Goal: Navigation & Orientation: Understand site structure

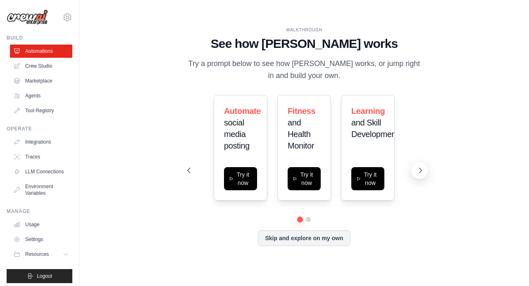
click at [415, 174] on button at bounding box center [419, 170] width 17 height 17
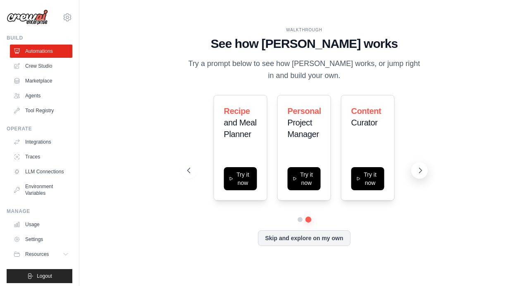
click at [415, 174] on button at bounding box center [419, 170] width 17 height 17
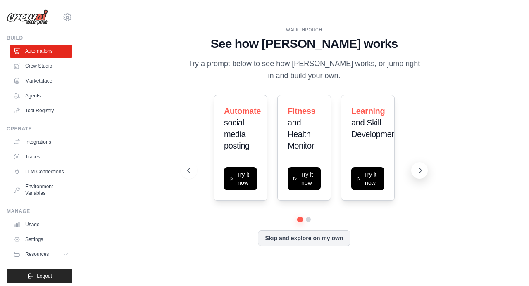
click at [415, 174] on button at bounding box center [419, 170] width 17 height 17
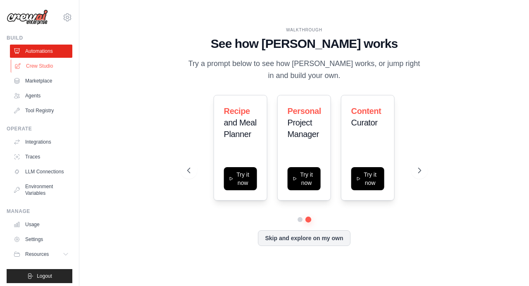
click at [28, 62] on link "Crew Studio" at bounding box center [42, 66] width 62 height 13
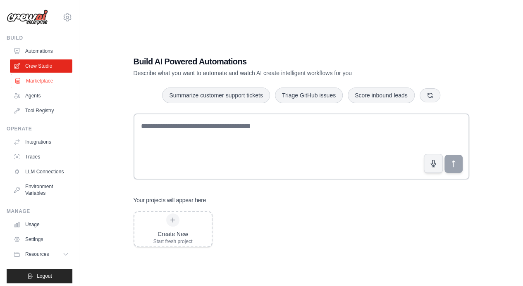
click at [28, 84] on link "Marketplace" at bounding box center [42, 80] width 62 height 13
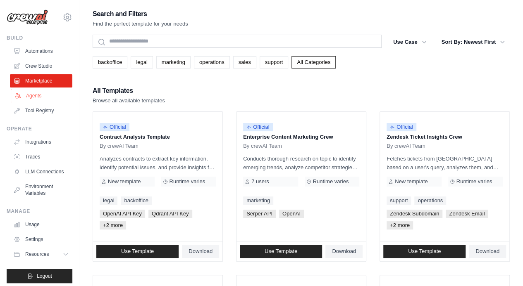
click at [30, 98] on link "Agents" at bounding box center [42, 95] width 62 height 13
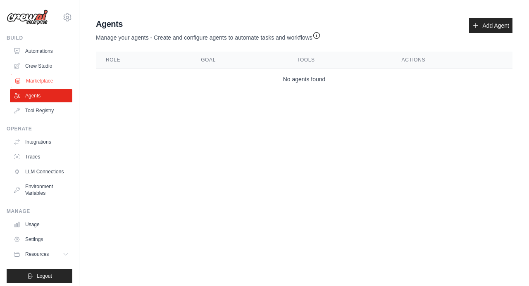
click at [33, 80] on link "Marketplace" at bounding box center [42, 80] width 62 height 13
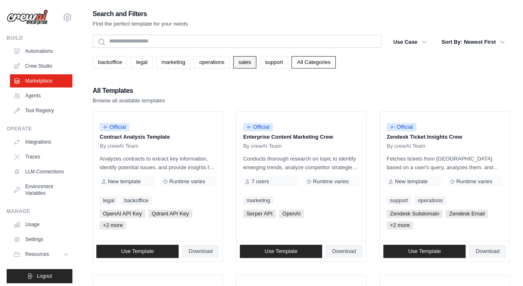
click at [243, 64] on link "sales" at bounding box center [244, 62] width 23 height 12
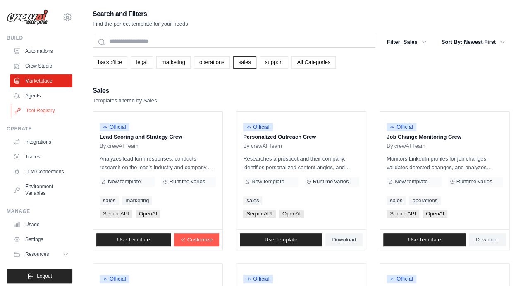
click at [32, 109] on link "Tool Registry" at bounding box center [42, 110] width 62 height 13
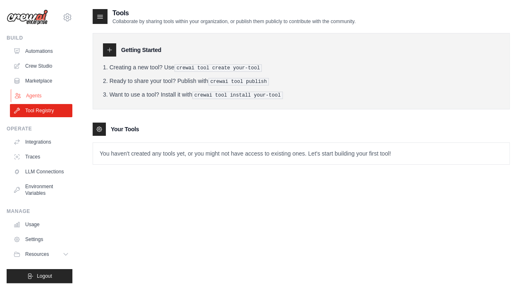
click at [36, 97] on link "Agents" at bounding box center [42, 95] width 62 height 13
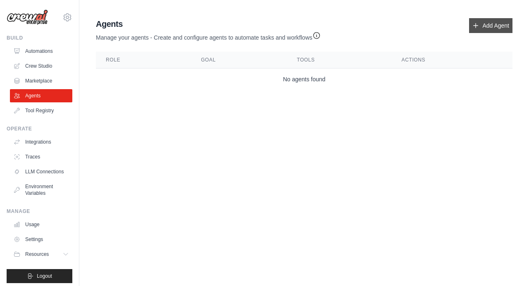
click at [495, 28] on link "Add Agent" at bounding box center [490, 25] width 43 height 15
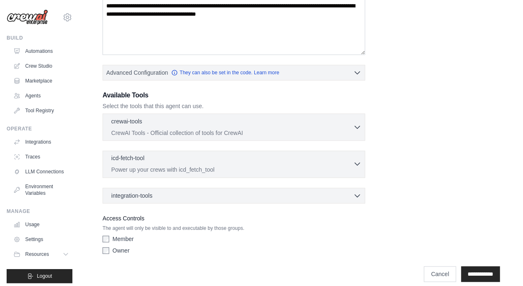
scroll to position [155, 0]
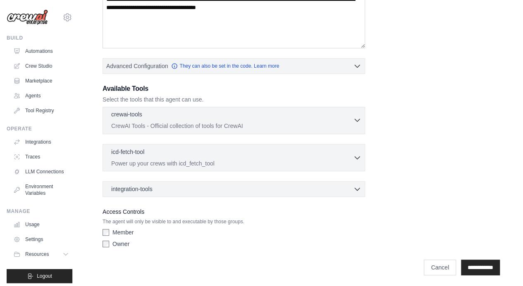
click at [151, 117] on div "crewai-tools 0 selected" at bounding box center [232, 115] width 242 height 10
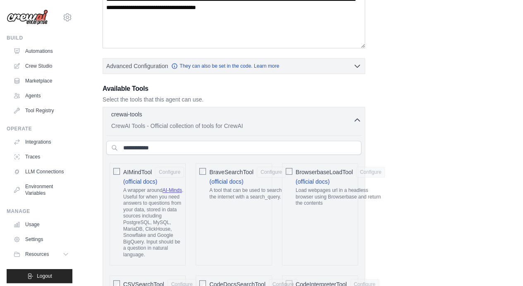
click at [151, 117] on div "crewai-tools 0 selected" at bounding box center [232, 115] width 242 height 10
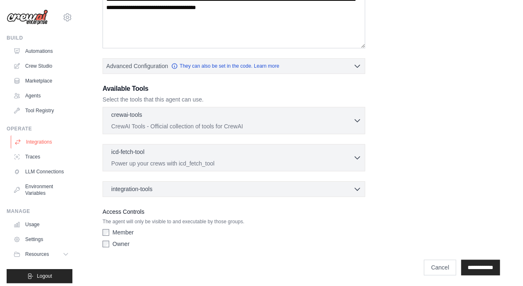
click at [36, 145] on link "Integrations" at bounding box center [42, 142] width 62 height 13
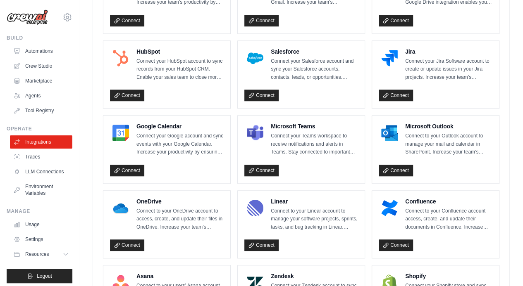
scroll to position [496, 0]
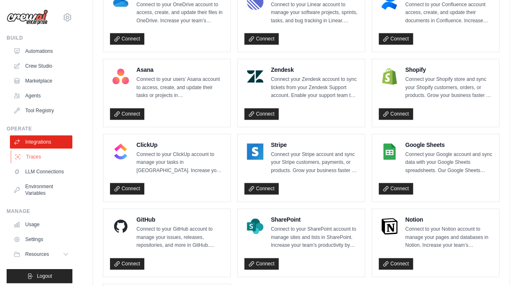
click at [48, 161] on link "Traces" at bounding box center [42, 156] width 62 height 13
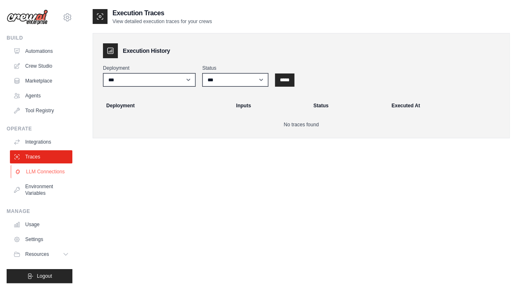
click at [38, 170] on link "LLM Connections" at bounding box center [42, 171] width 62 height 13
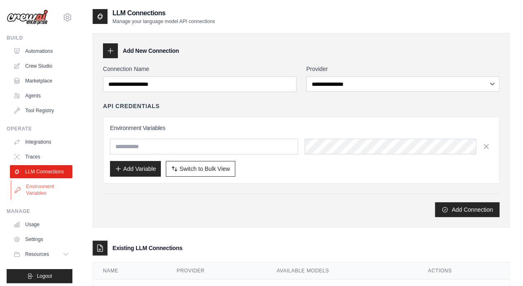
click at [39, 193] on link "Environment Variables" at bounding box center [42, 190] width 62 height 20
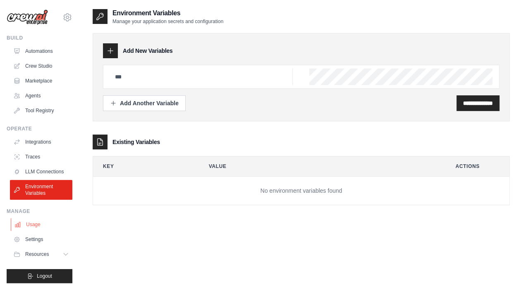
click at [39, 227] on link "Usage" at bounding box center [42, 224] width 62 height 13
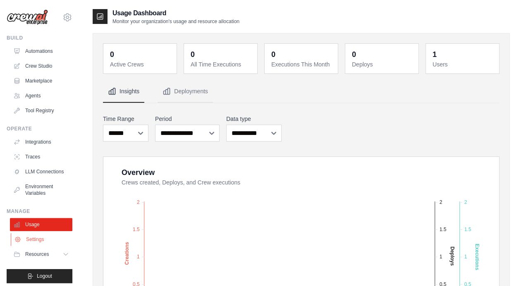
click at [39, 246] on link "Settings" at bounding box center [42, 239] width 62 height 13
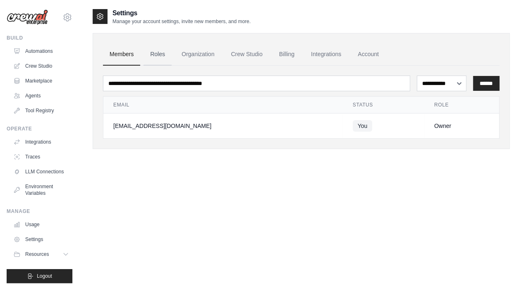
click at [162, 54] on link "Roles" at bounding box center [157, 54] width 28 height 22
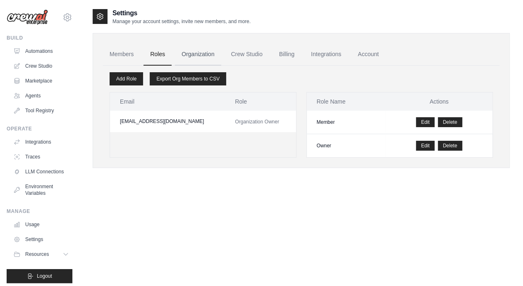
click at [190, 55] on link "Organization" at bounding box center [198, 54] width 46 height 22
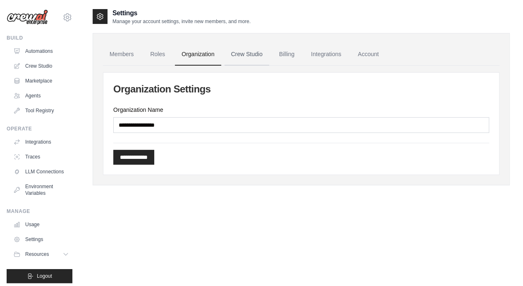
click at [239, 55] on link "Crew Studio" at bounding box center [246, 54] width 45 height 22
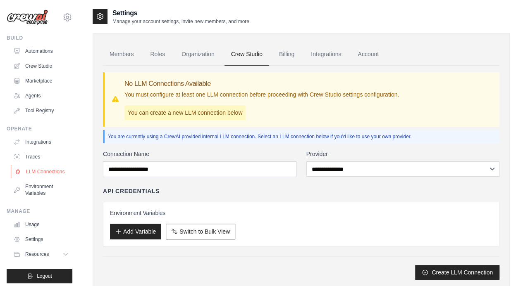
click at [44, 167] on link "LLM Connections" at bounding box center [42, 171] width 62 height 13
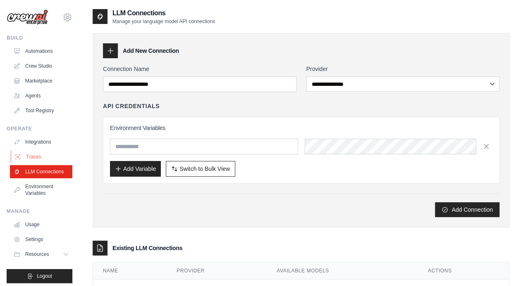
click at [36, 157] on link "Traces" at bounding box center [42, 156] width 62 height 13
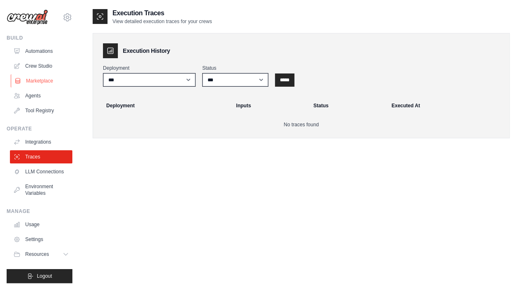
click at [31, 81] on link "Marketplace" at bounding box center [42, 80] width 62 height 13
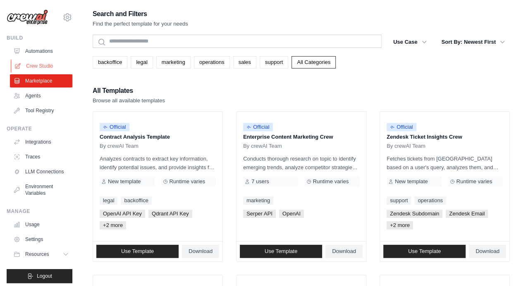
click at [31, 67] on link "Crew Studio" at bounding box center [42, 66] width 62 height 13
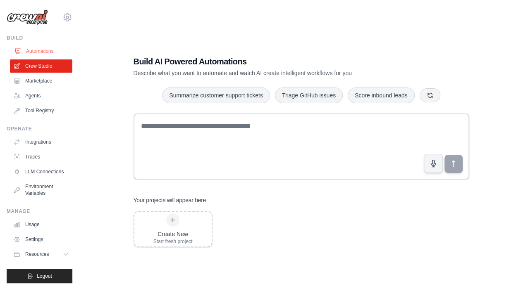
click at [30, 52] on link "Automations" at bounding box center [42, 51] width 62 height 13
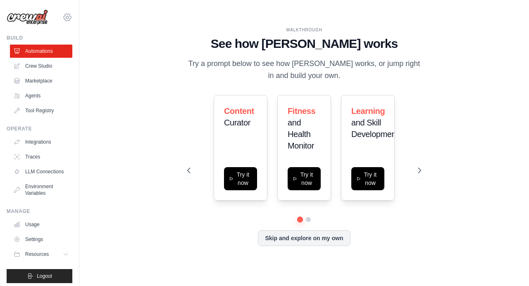
click at [62, 19] on icon at bounding box center [67, 17] width 10 height 10
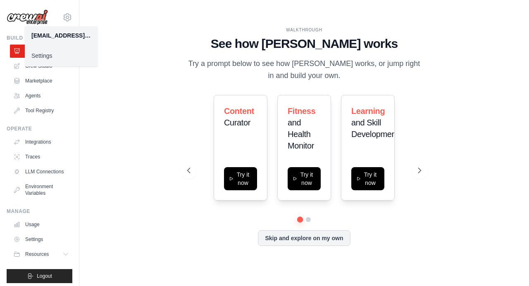
click at [52, 53] on link "Settings" at bounding box center [61, 55] width 73 height 15
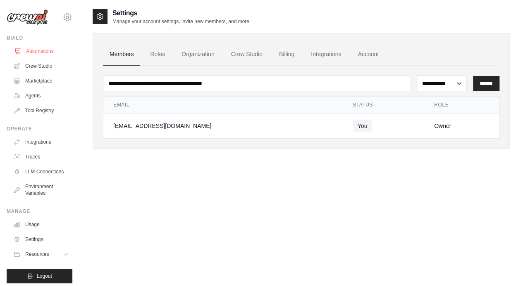
click at [33, 48] on link "Automations" at bounding box center [42, 51] width 62 height 13
